Goal: Complete application form

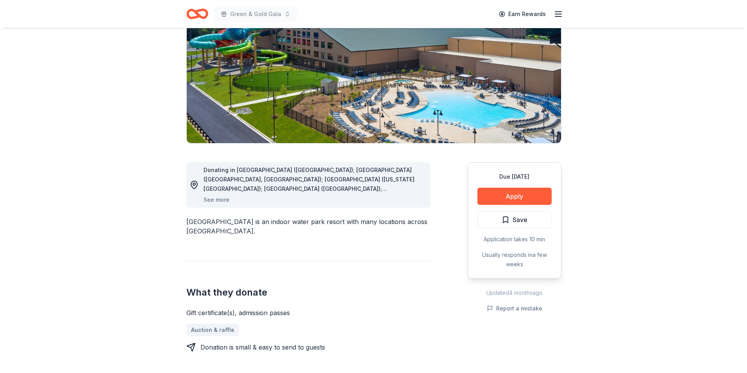
scroll to position [117, 0]
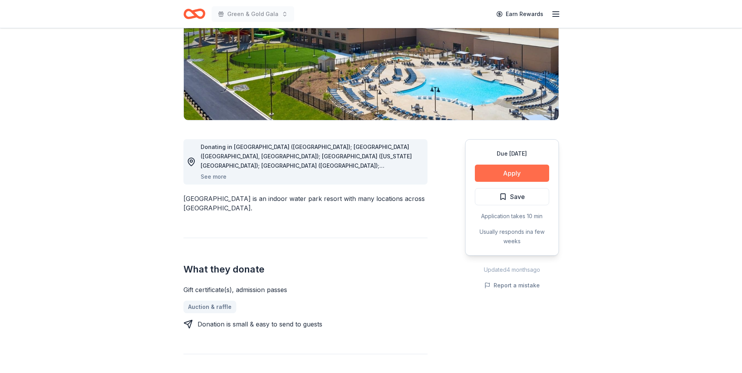
click at [501, 175] on button "Apply" at bounding box center [512, 173] width 74 height 17
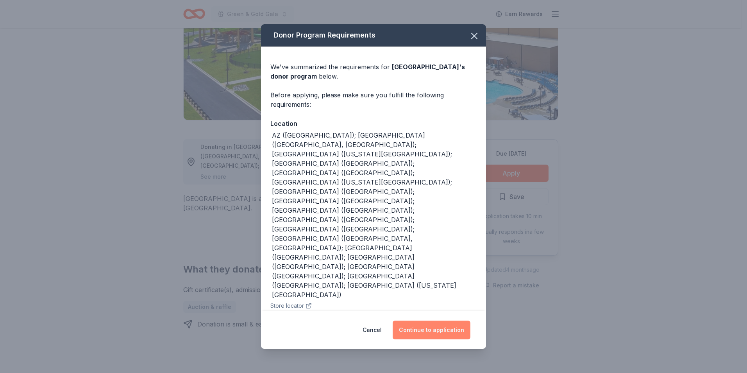
click at [447, 322] on button "Continue to application" at bounding box center [432, 330] width 78 height 19
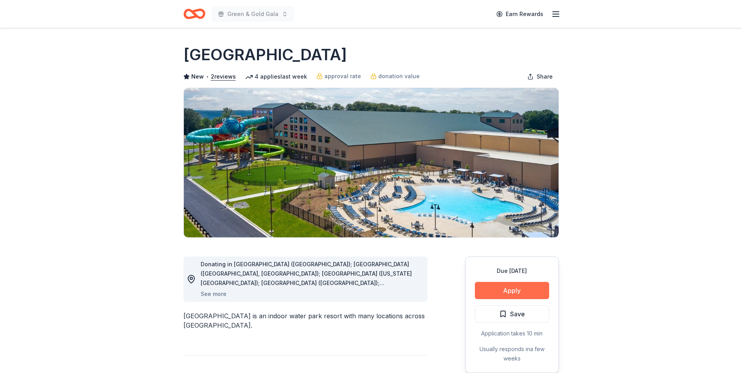
click at [511, 287] on button "Apply" at bounding box center [512, 290] width 74 height 17
